Goal: Check status: Check status

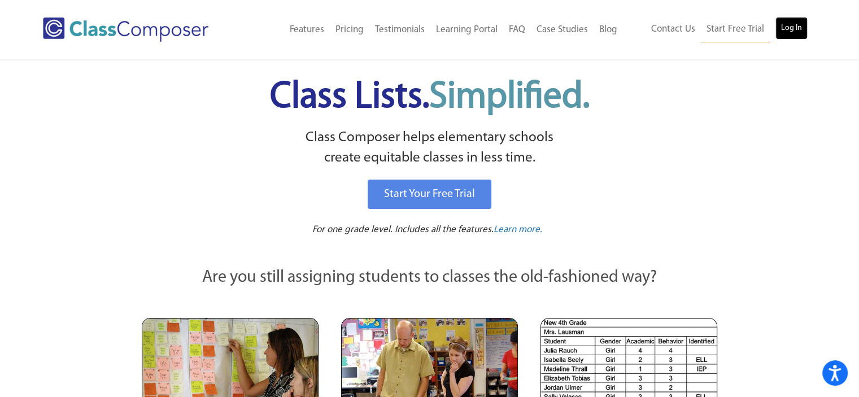
click at [789, 26] on link "Log In" at bounding box center [792, 28] width 32 height 23
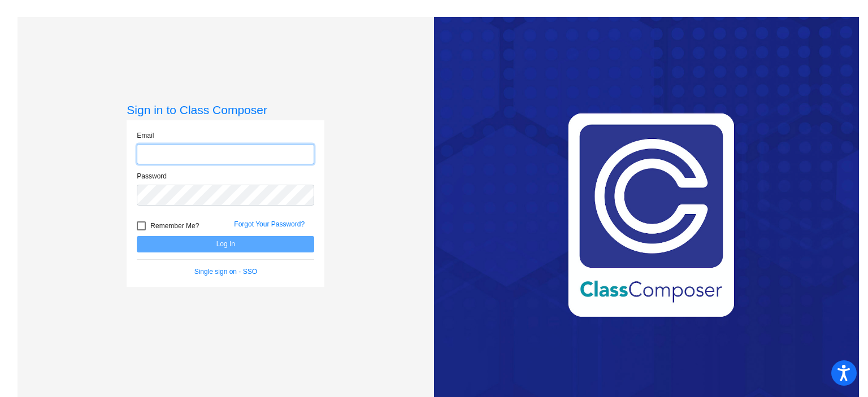
type input "kkey@rbbschools.net"
click at [176, 248] on button "Log In" at bounding box center [225, 244] width 177 height 16
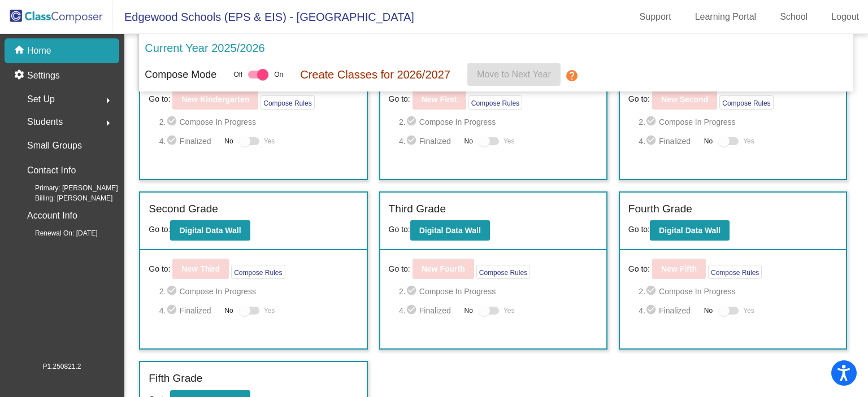
scroll to position [97, 0]
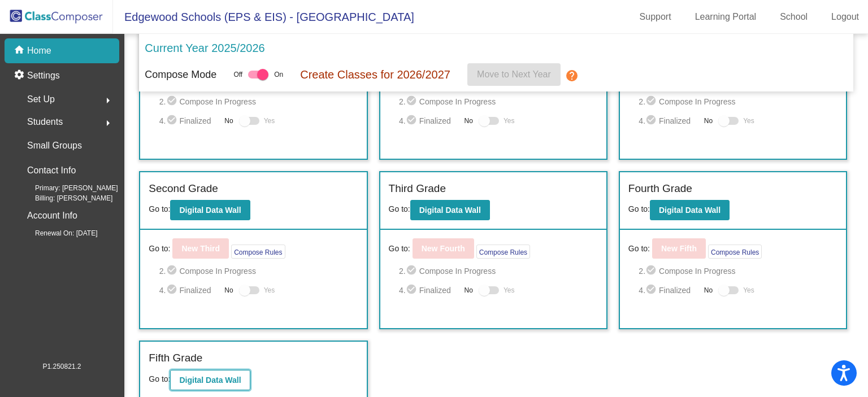
click at [204, 378] on b "Digital Data Wall" at bounding box center [210, 380] width 62 height 9
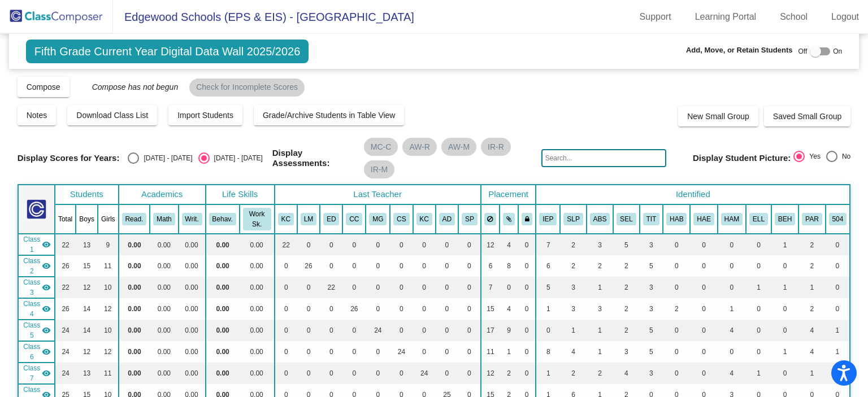
click at [131, 155] on div "Select an option" at bounding box center [133, 158] width 11 height 11
click at [133, 164] on input "2024 - 2025" at bounding box center [133, 164] width 1 height 1
radio input "true"
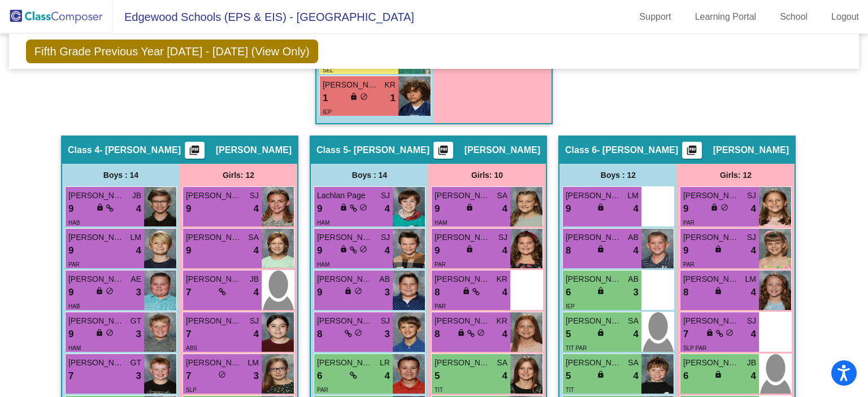
scroll to position [1012, 0]
